Goal: Complete application form

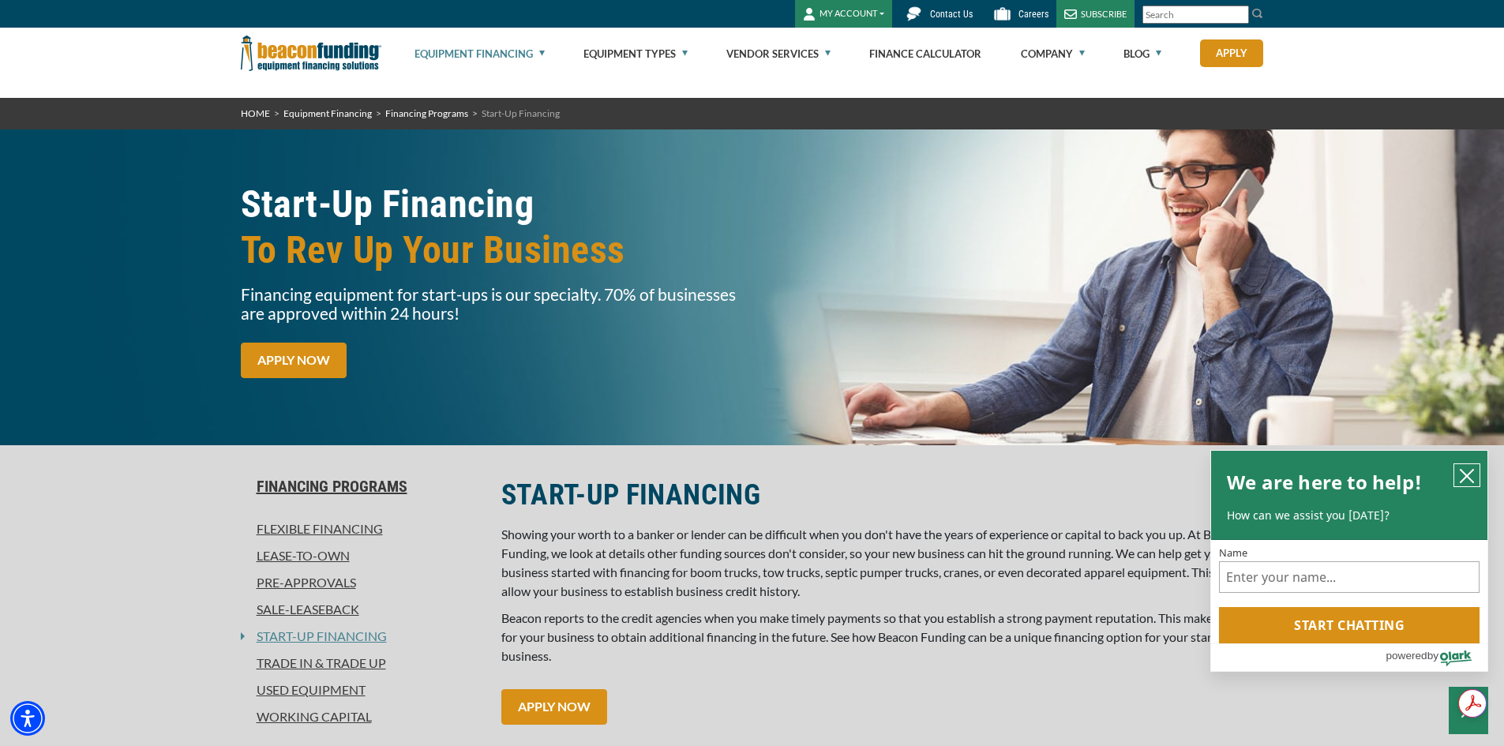
click at [1467, 478] on icon "close chatbox" at bounding box center [1467, 476] width 16 height 16
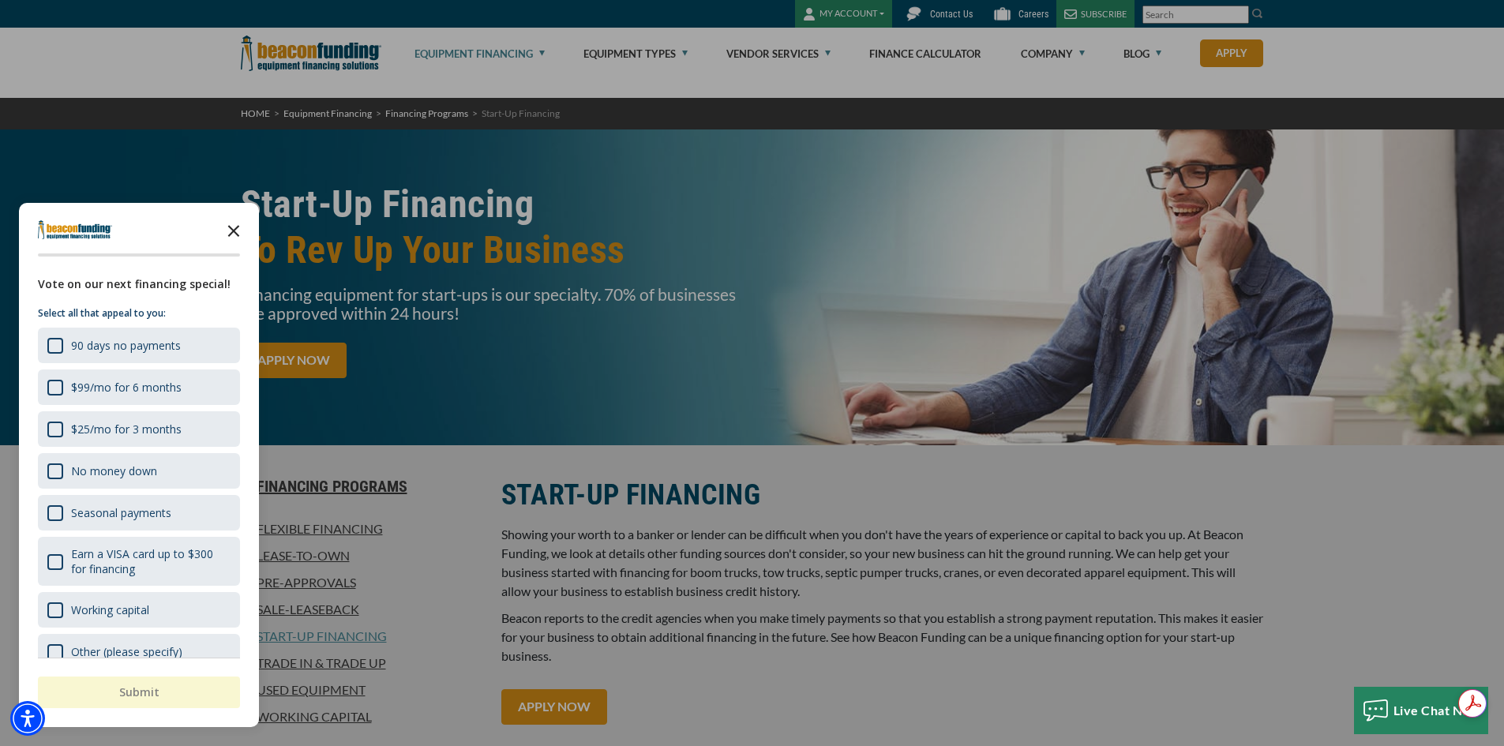
click at [236, 231] on icon "Close the survey" at bounding box center [234, 230] width 32 height 32
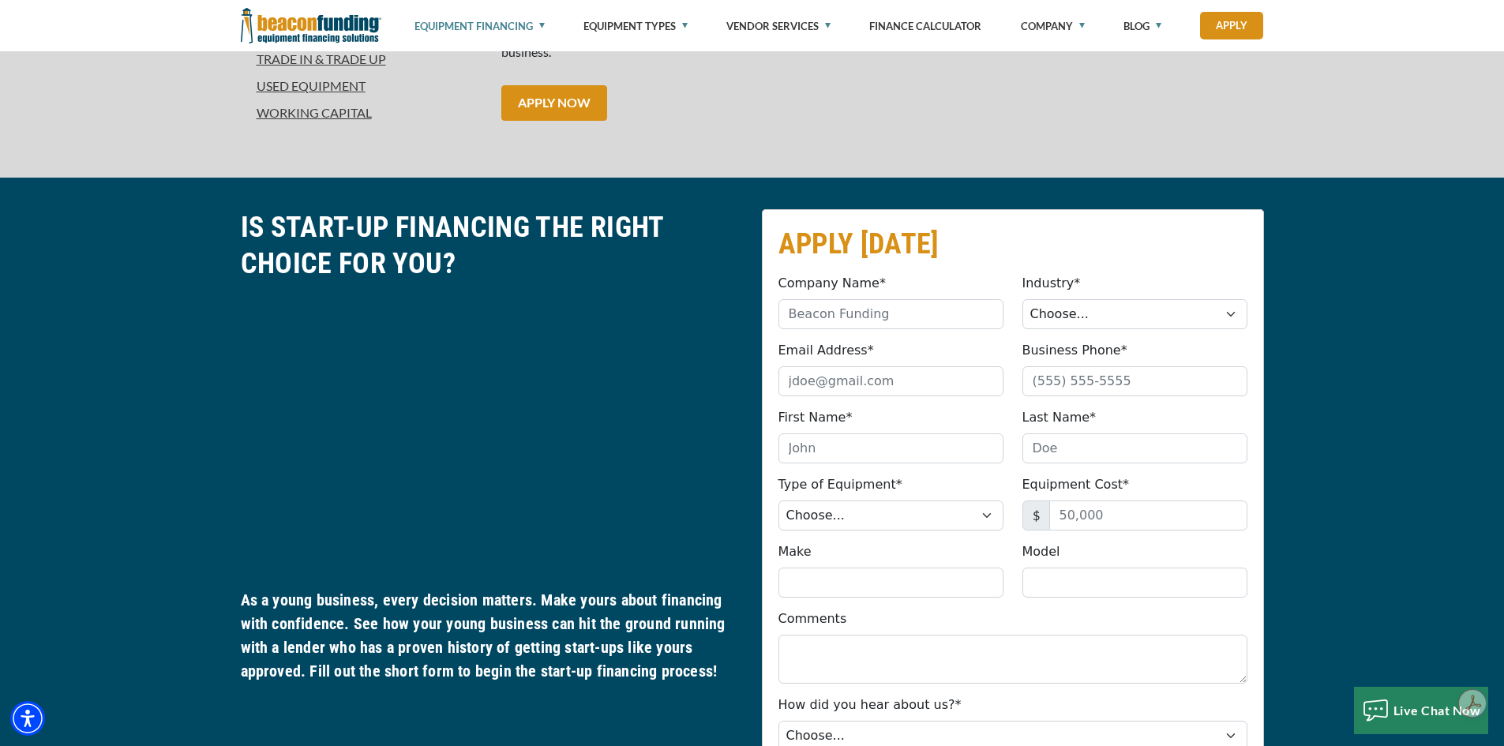
scroll to position [631, 0]
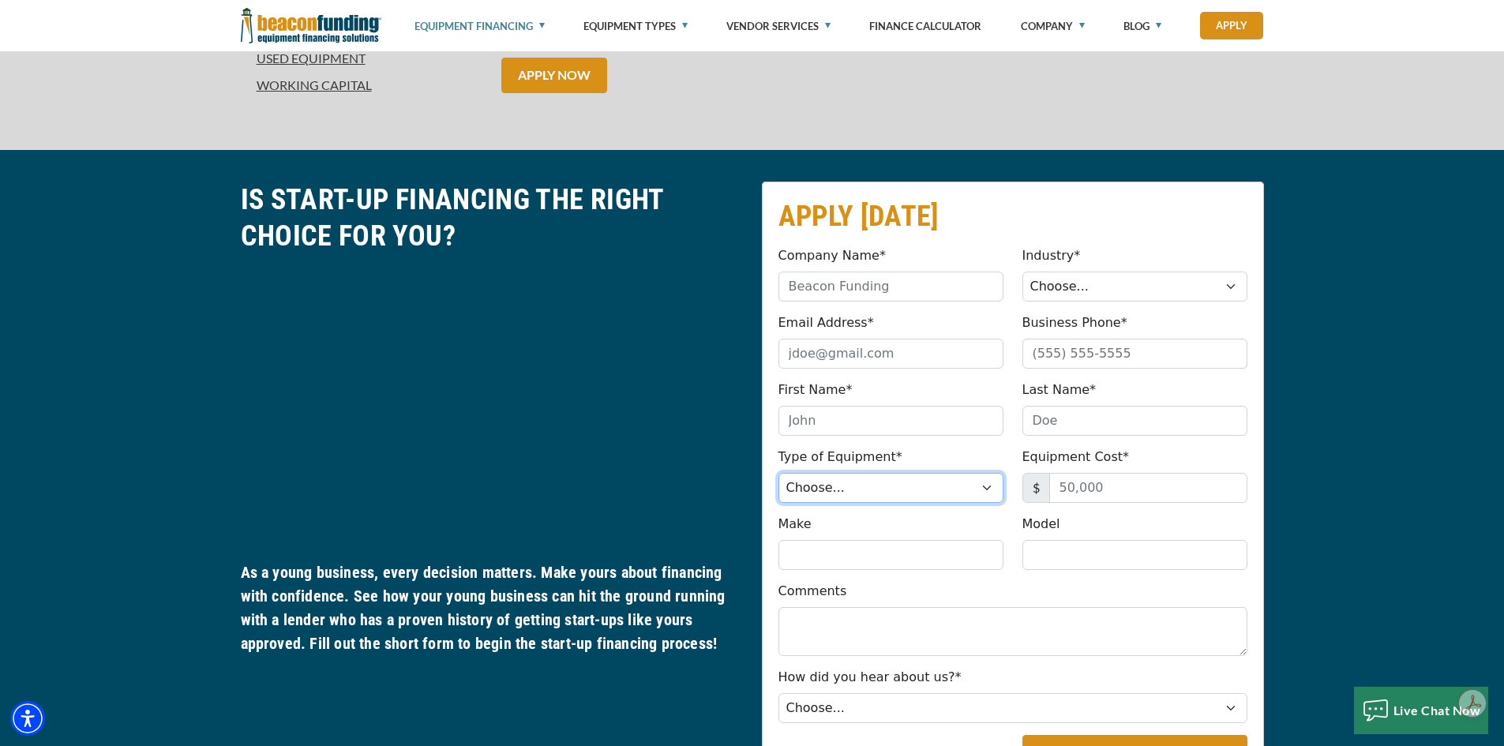
click at [989, 488] on select "Choose... Backhoe Boom/Bucket Truck Chipper Commercial Mower Crane DTG/DTF Prin…" at bounding box center [890, 488] width 225 height 30
click at [1353, 324] on div "APPLY [DATE] Company Name* Please provide a valid company name. Industry* Choos…" at bounding box center [752, 530] width 1504 height 760
click at [986, 485] on select "Choose... Backhoe Boom/Bucket Truck Chipper Commercial Mower Crane DTG/DTF Prin…" at bounding box center [890, 488] width 225 height 30
select select "13"
click at [778, 473] on select "Choose... Backhoe Boom/Bucket Truck Chipper Commercial Mower Crane DTG/DTF Prin…" at bounding box center [890, 488] width 225 height 30
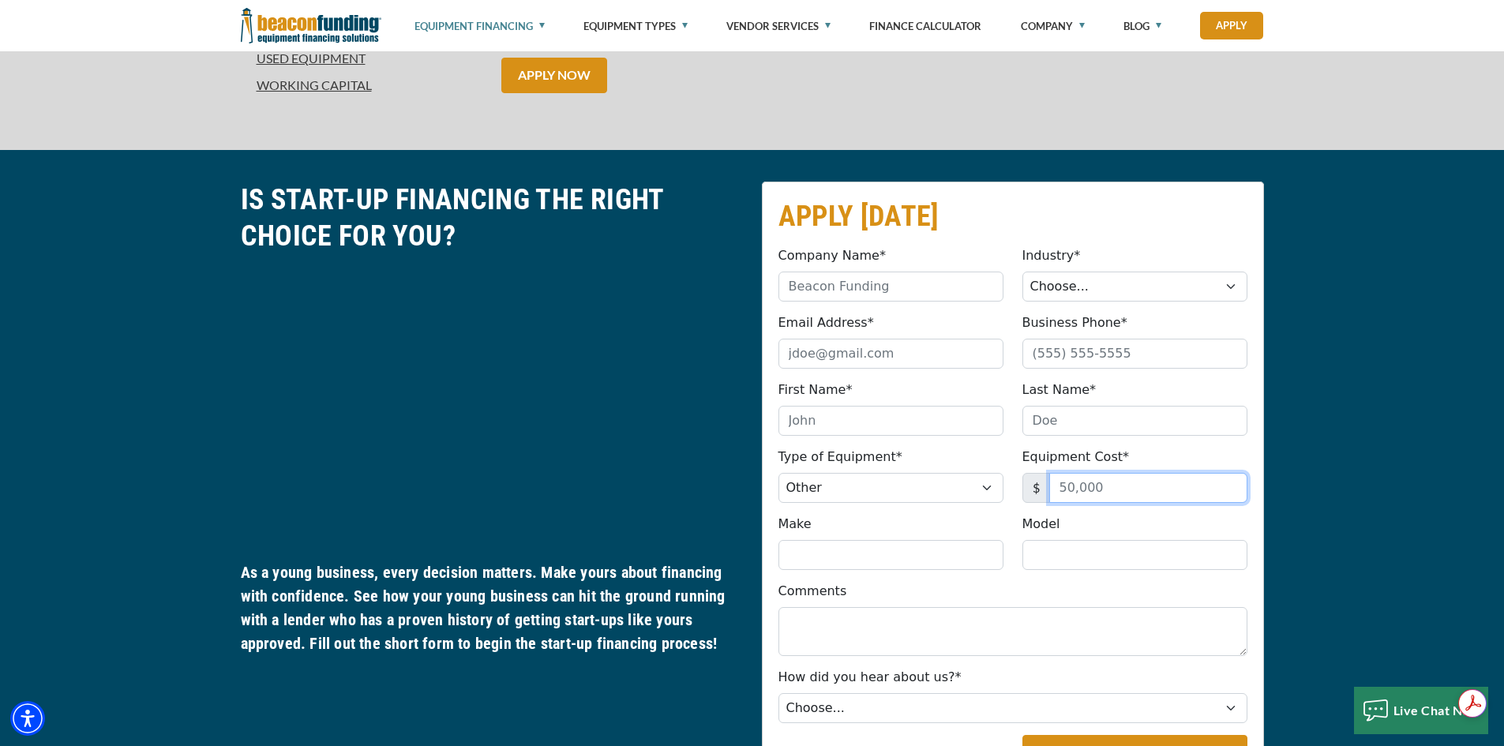
click at [1126, 491] on input "Equipment Cost*" at bounding box center [1148, 488] width 198 height 30
type input "100,000"
click at [910, 422] on input "First Name*" at bounding box center [890, 421] width 225 height 30
type input "[PERSON_NAME]"
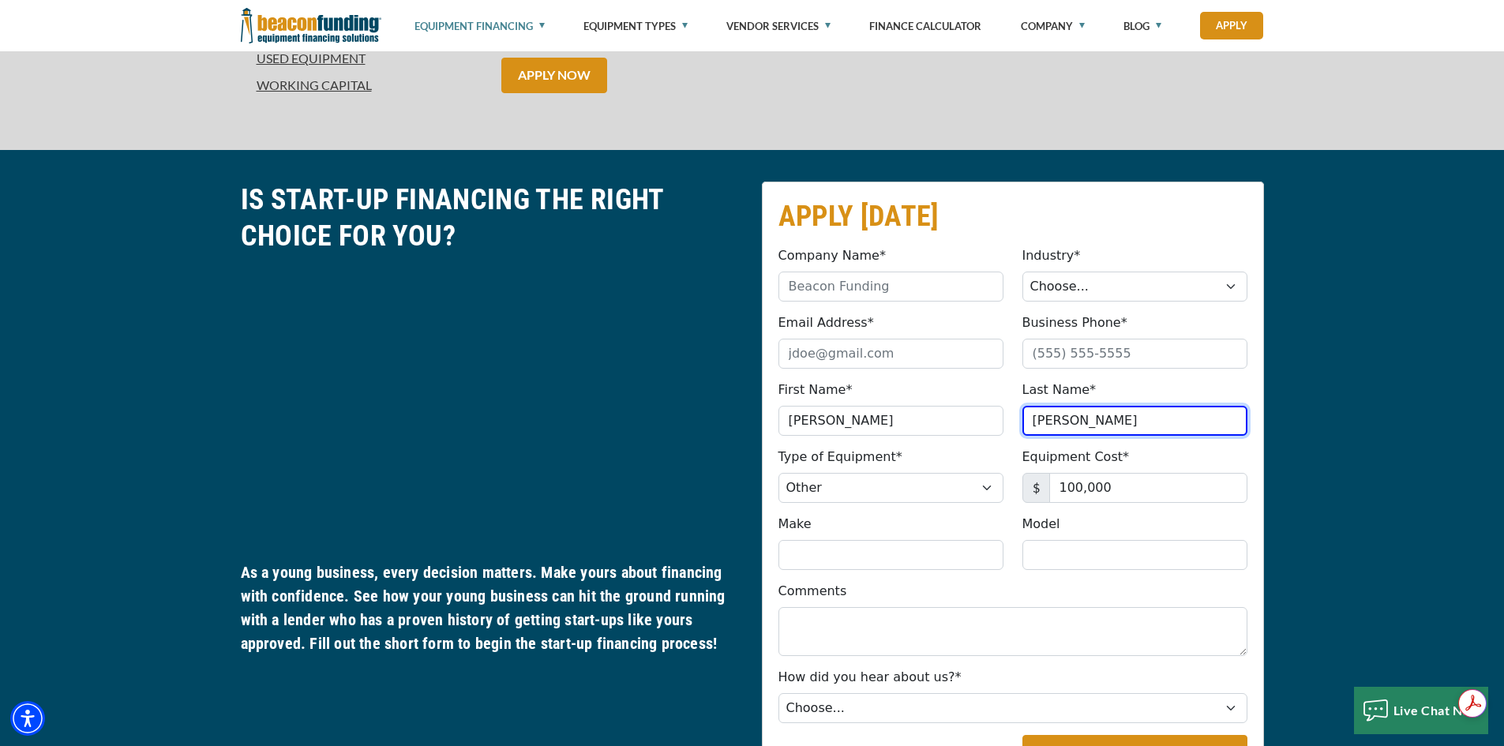
type input "[PERSON_NAME]"
click at [862, 348] on input "Email Address*" at bounding box center [890, 354] width 225 height 30
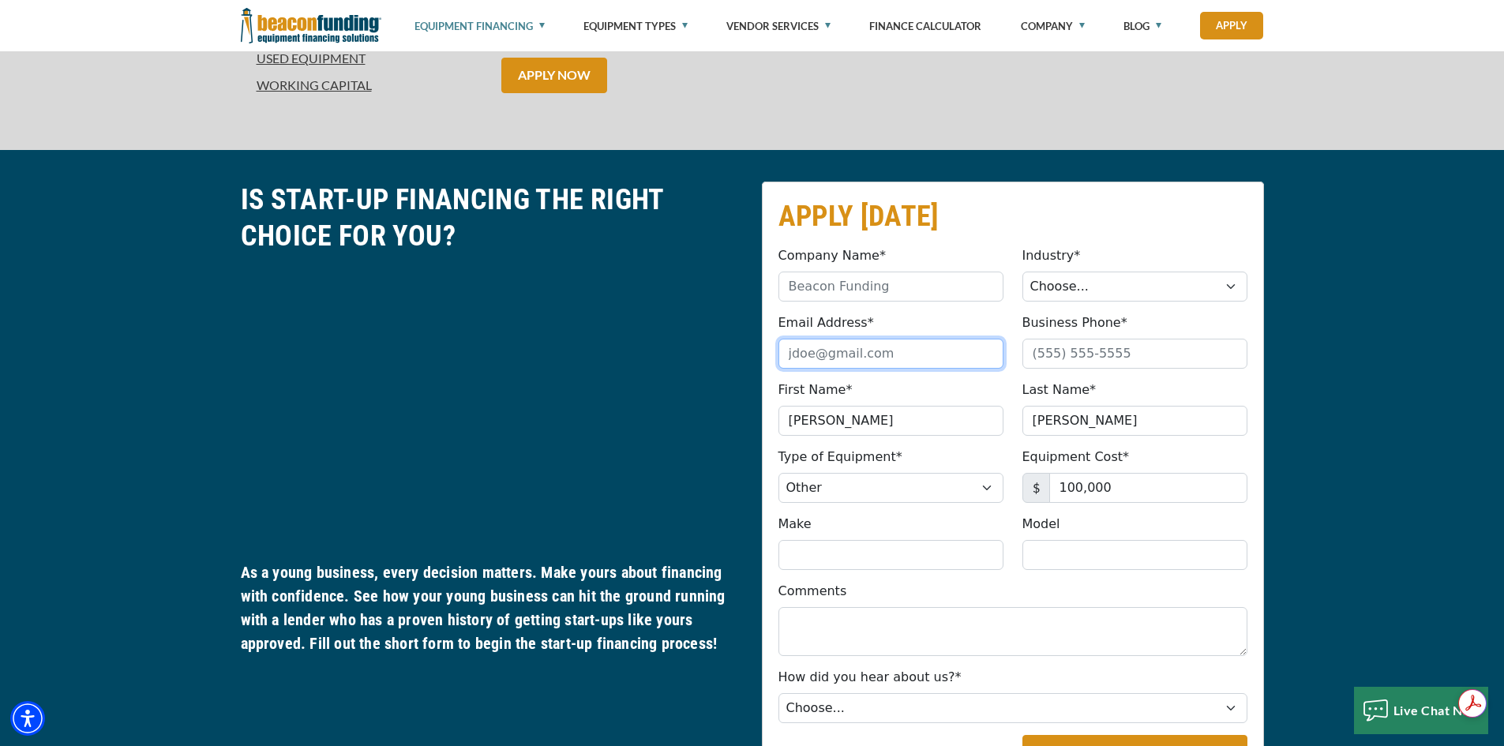
type input "[EMAIL_ADDRESS][DOMAIN_NAME]"
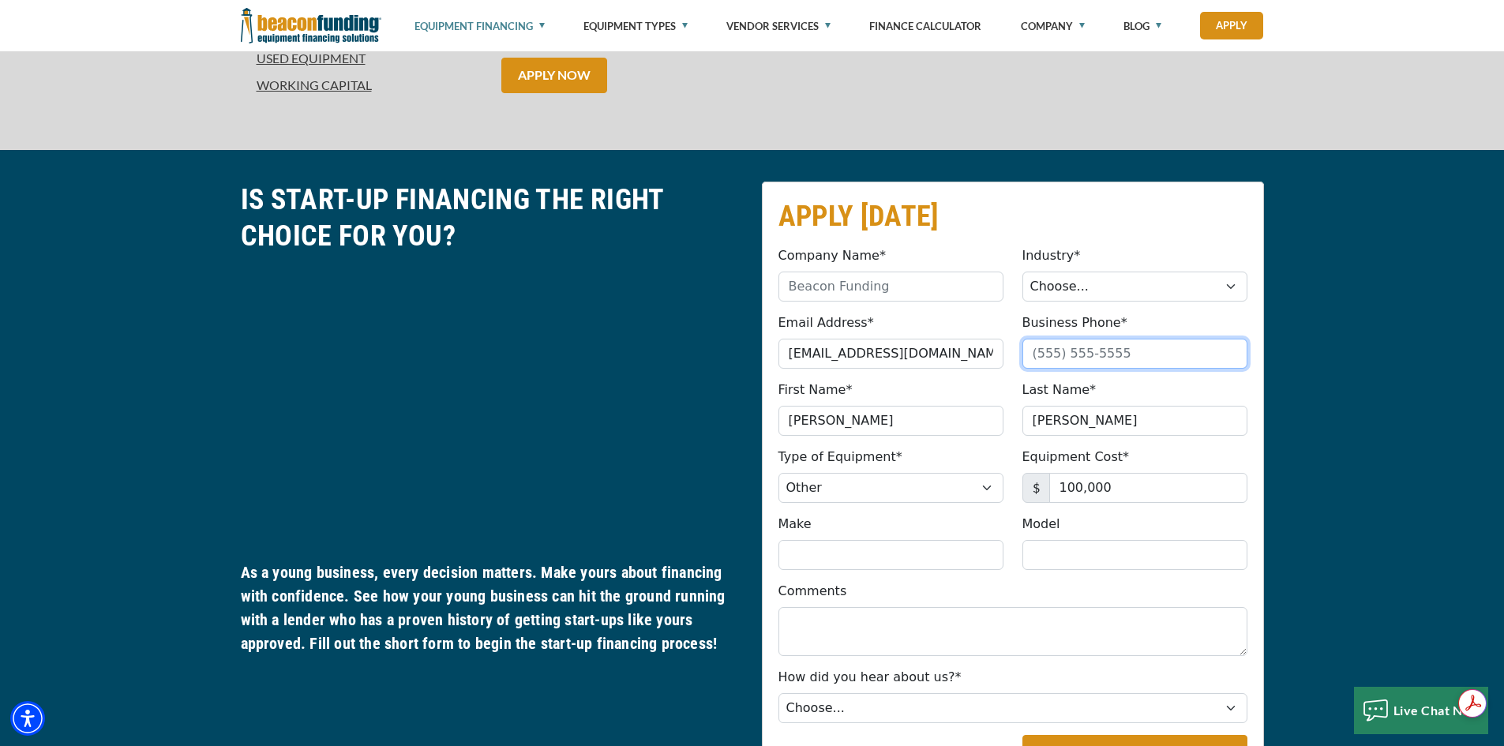
click at [1074, 351] on input "Business Phone*" at bounding box center [1134, 354] width 225 height 30
type input "[PHONE_NUMBER]"
click at [1077, 281] on select "Choose... Towing Landscape/Hardscape Decorated Apparel Septic Light Constructio…" at bounding box center [1134, 287] width 225 height 30
select select "5"
click at [1022, 272] on select "Choose... Towing Landscape/Hardscape Decorated Apparel Septic Light Constructio…" at bounding box center [1134, 287] width 225 height 30
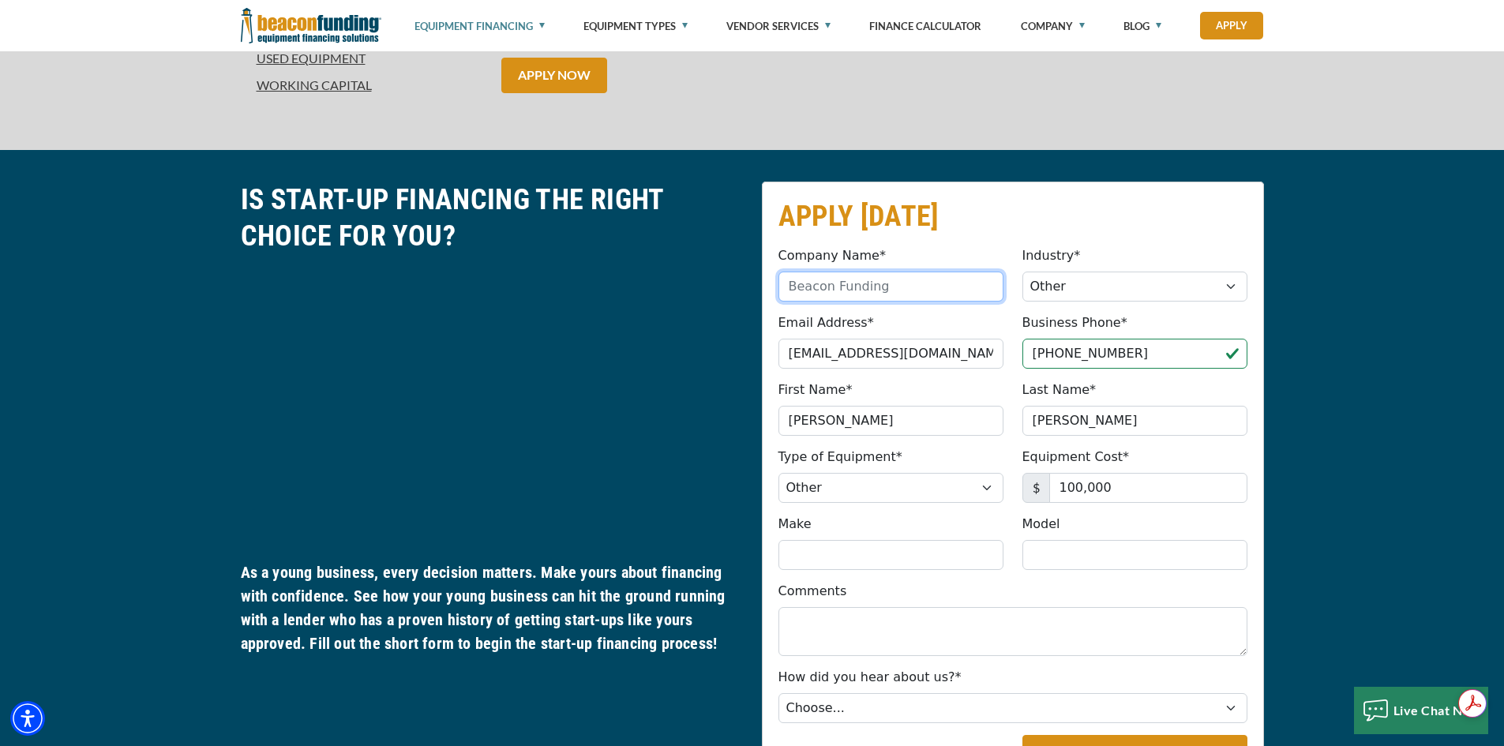
click at [905, 286] on input "Company Name*" at bounding box center [890, 287] width 225 height 30
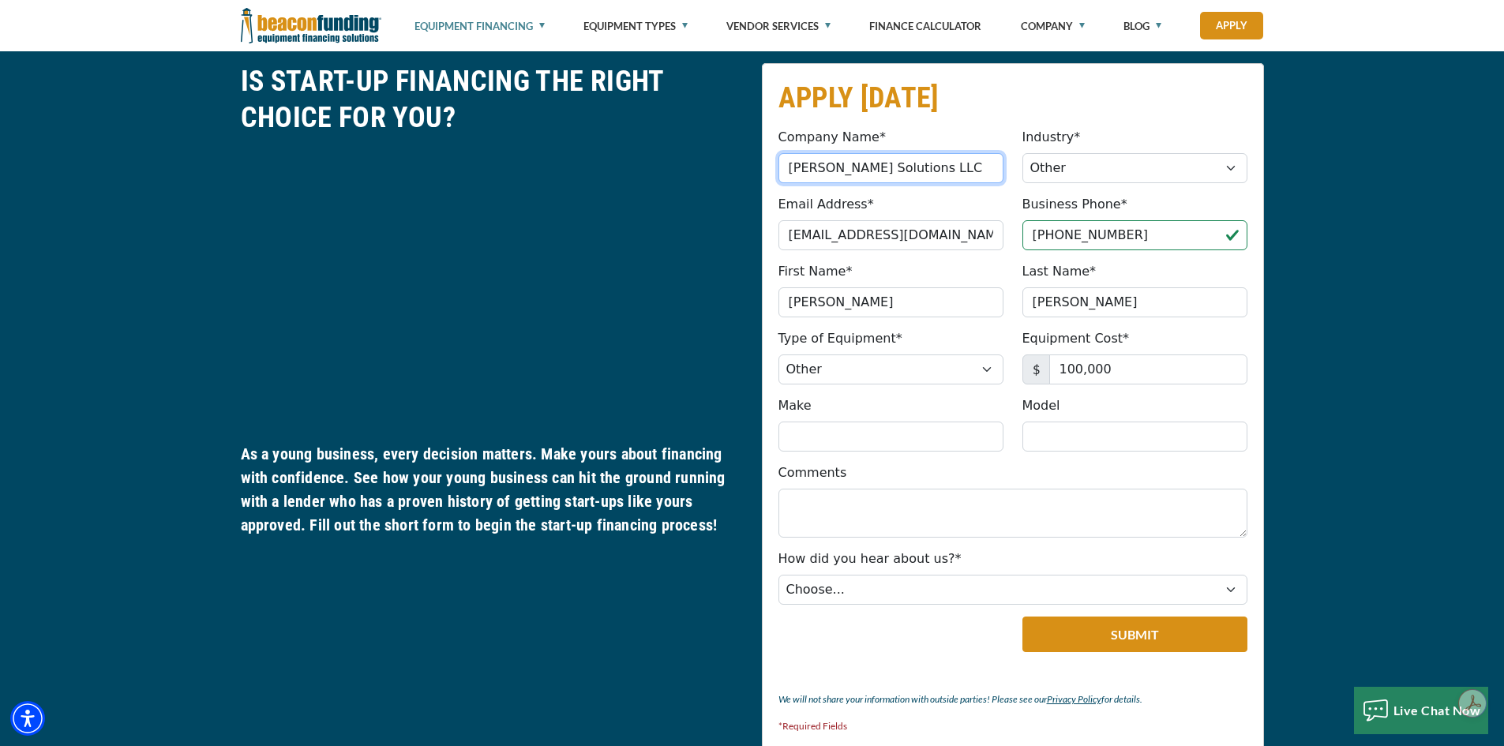
scroll to position [789, 0]
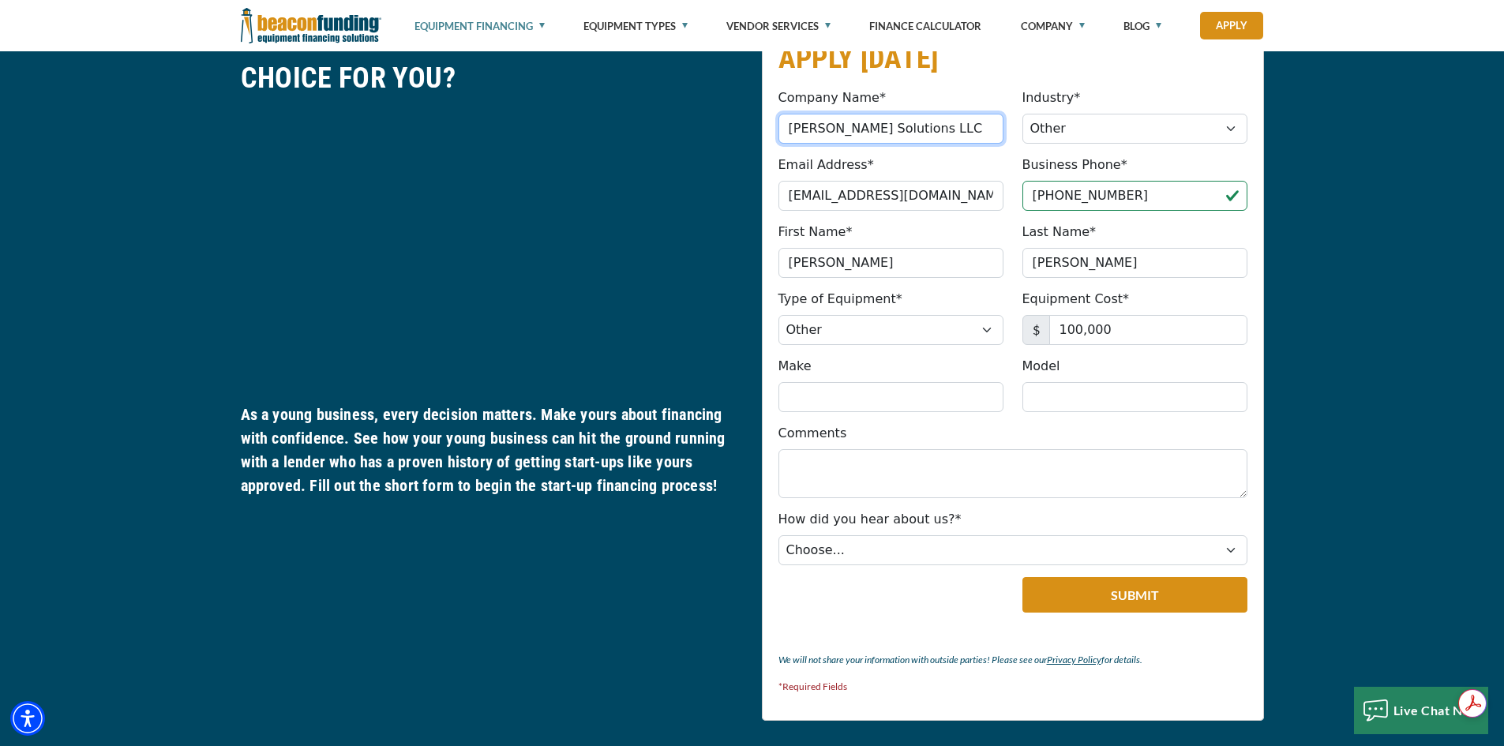
type input "[PERSON_NAME] Solutions LLC"
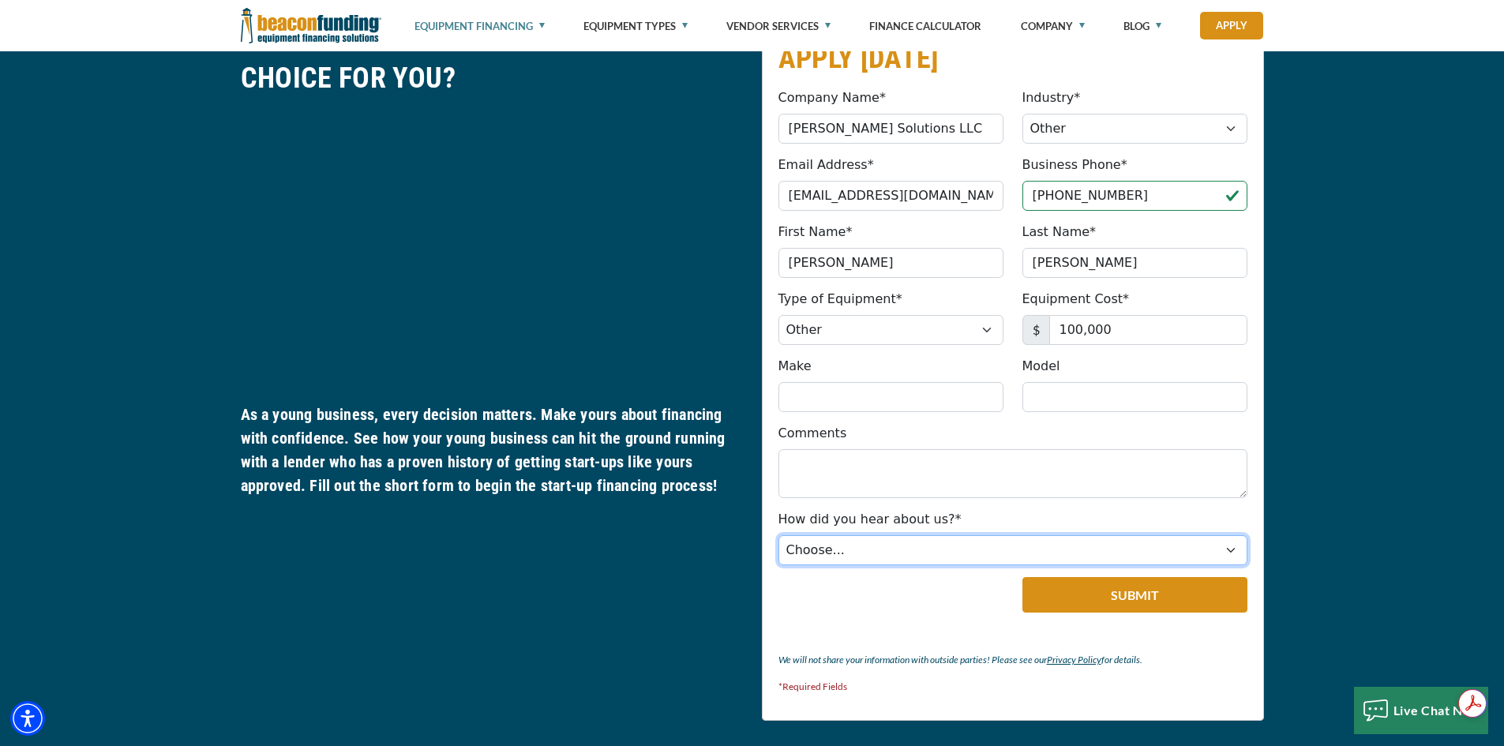
click at [1227, 552] on select "Choose... Internet Search Vendor Referral Word of Mouth Client Referral Email E…" at bounding box center [1012, 550] width 469 height 30
select select "5"
click at [778, 535] on select "Choose... Internet Search Vendor Referral Word of Mouth Client Referral Email E…" at bounding box center [1012, 550] width 469 height 30
